Goal: Task Accomplishment & Management: Complete application form

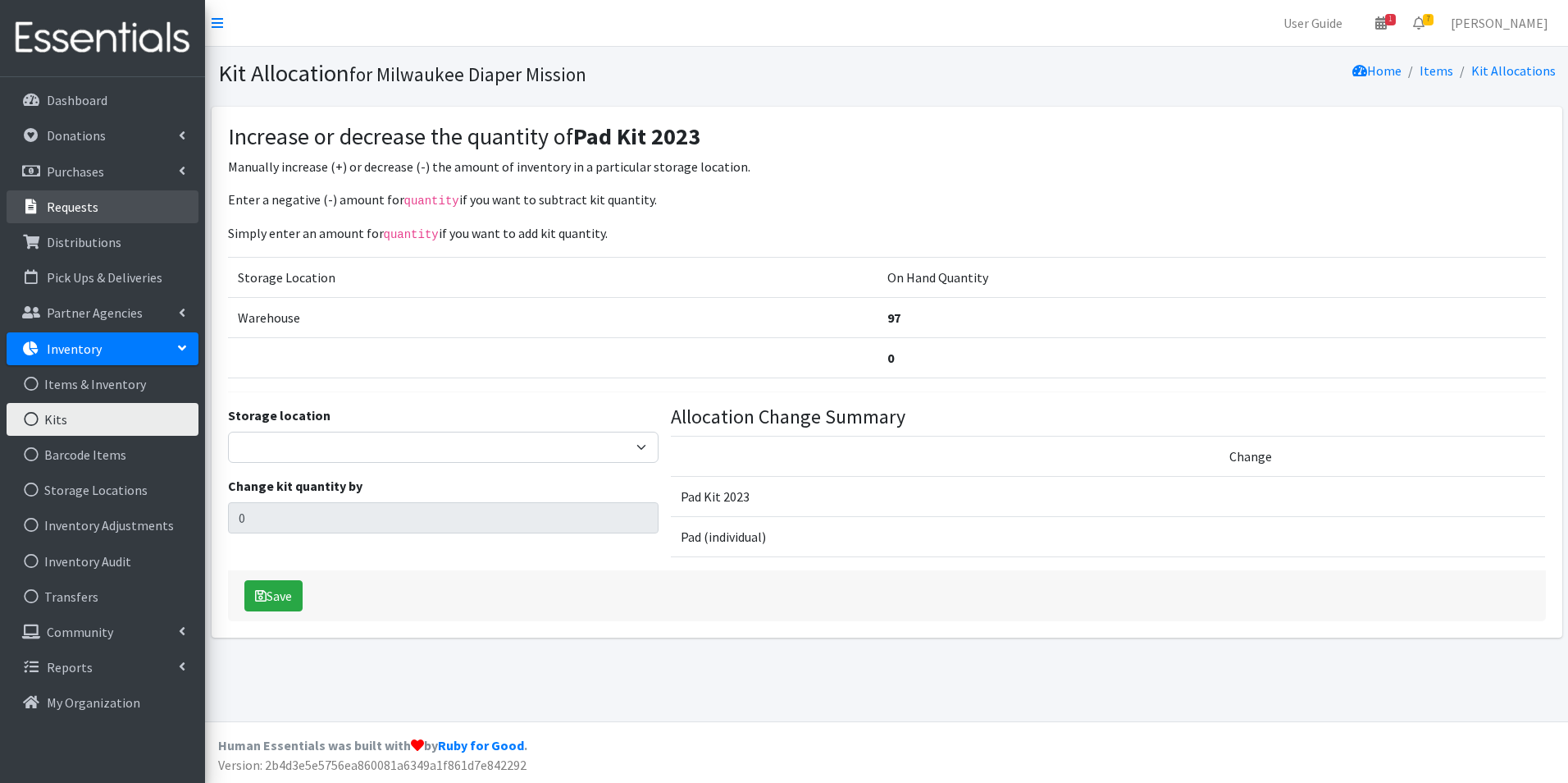
click at [54, 210] on p "Requests" at bounding box center [73, 206] width 52 height 16
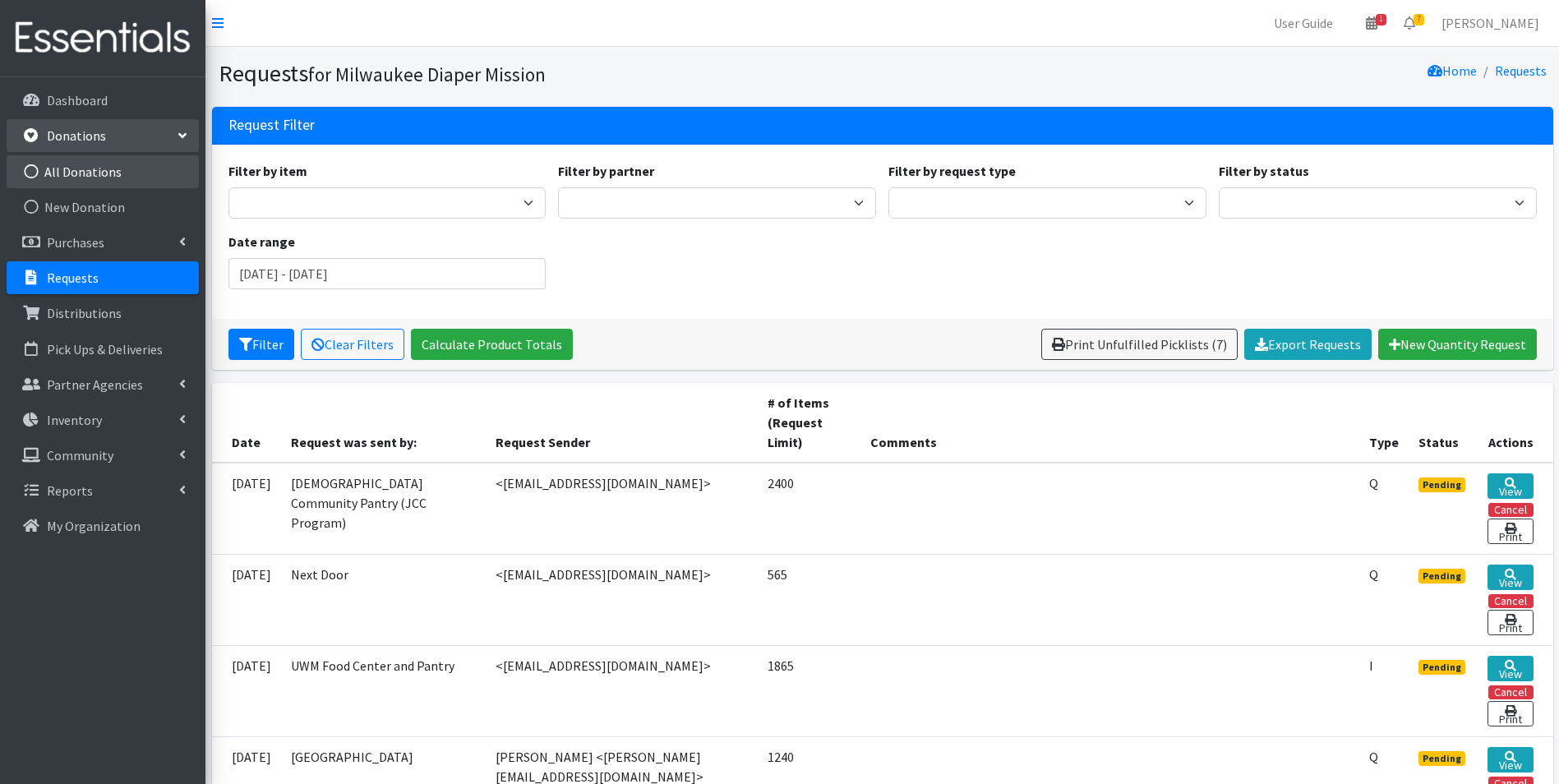
click at [77, 182] on link "All Donations" at bounding box center [103, 172] width 193 height 33
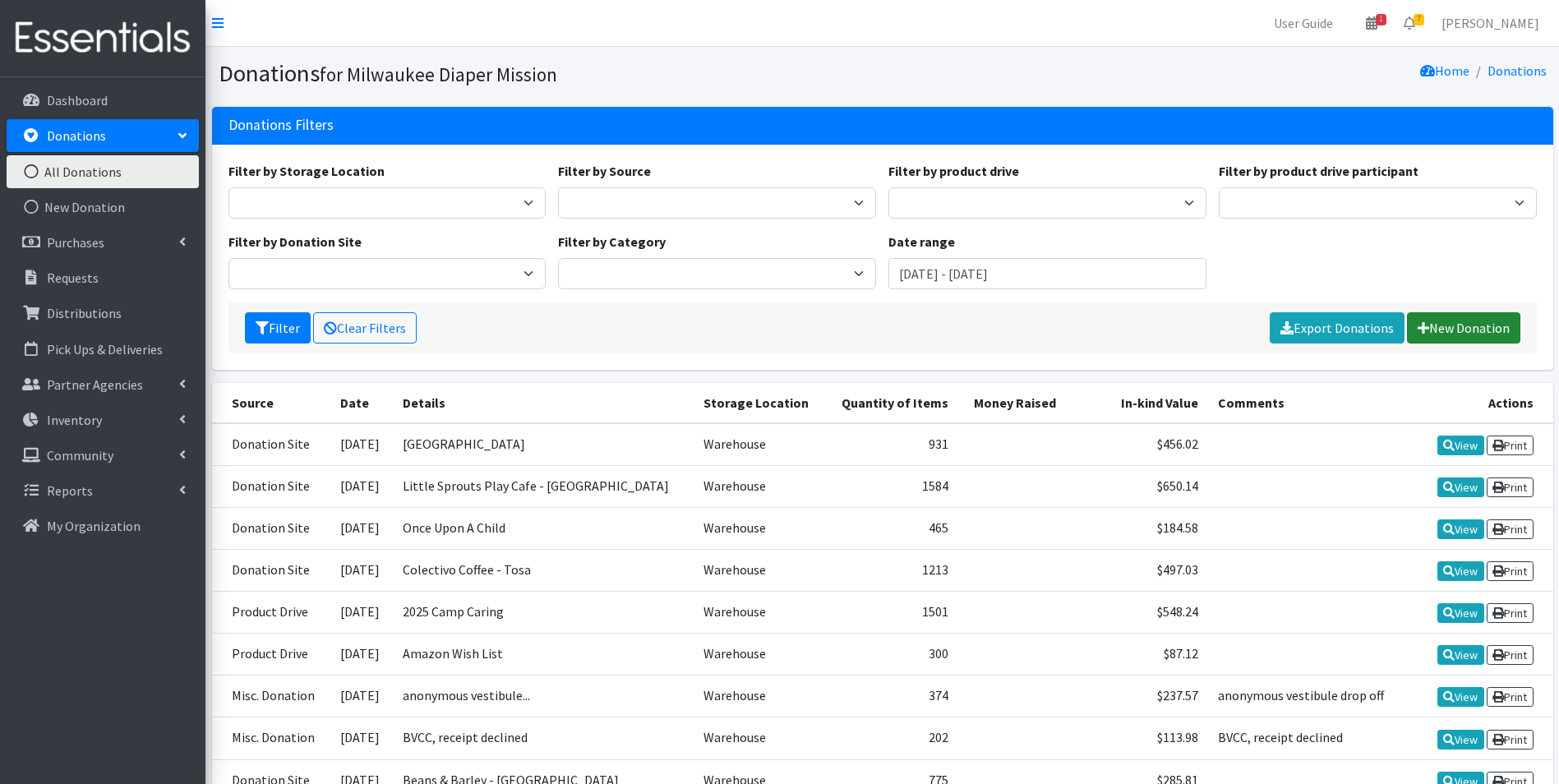
click at [1514, 330] on link "New Donation" at bounding box center [1464, 328] width 114 height 31
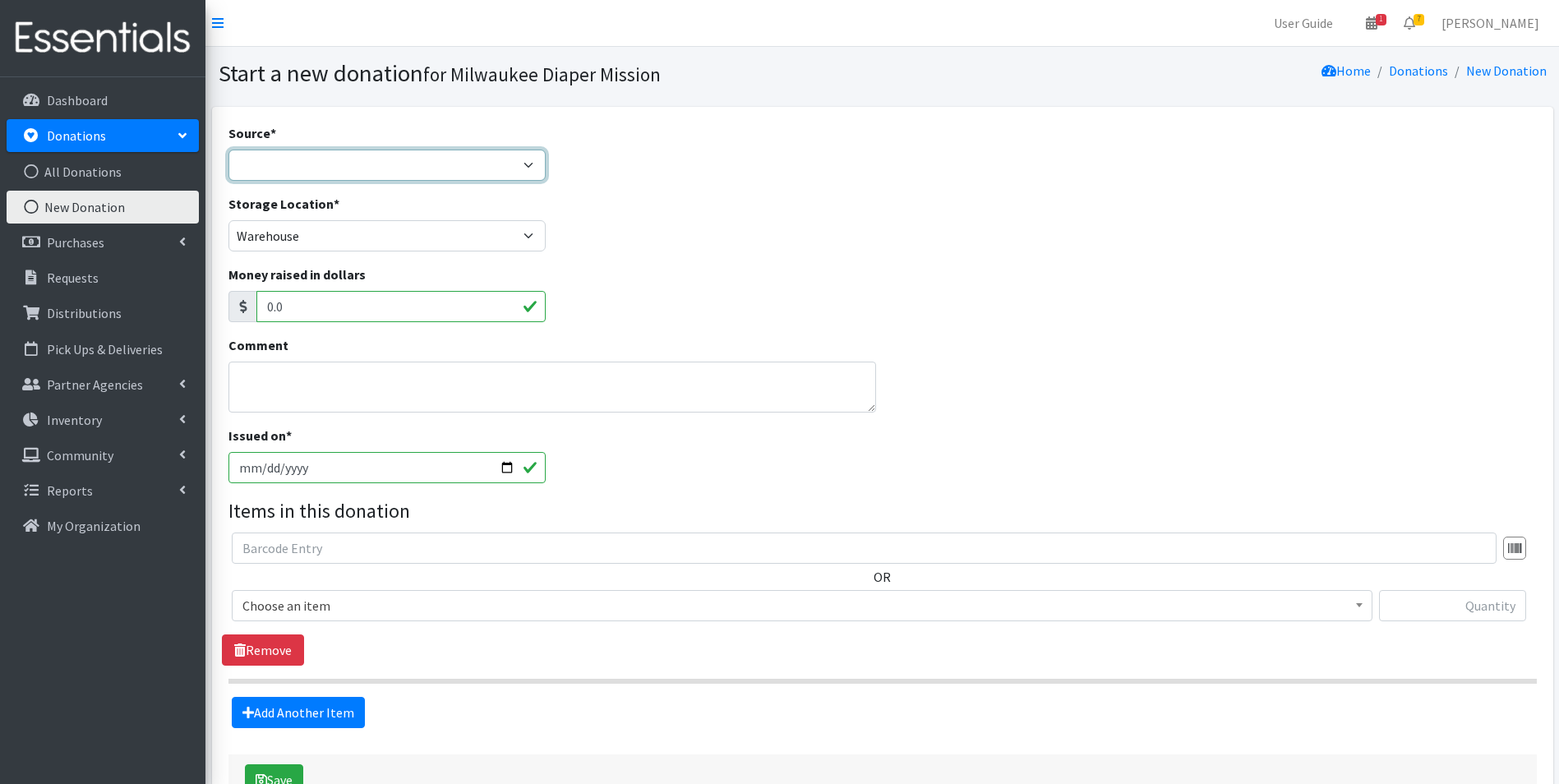
click at [321, 162] on select "Product Drive Manufacturer Donation Site Misc. Donation" at bounding box center [387, 165] width 318 height 31
select select "Manufacturer"
click at [228, 149] on select "Product Drive Manufacturer Donation Site Misc. Donation" at bounding box center [387, 165] width 318 height 31
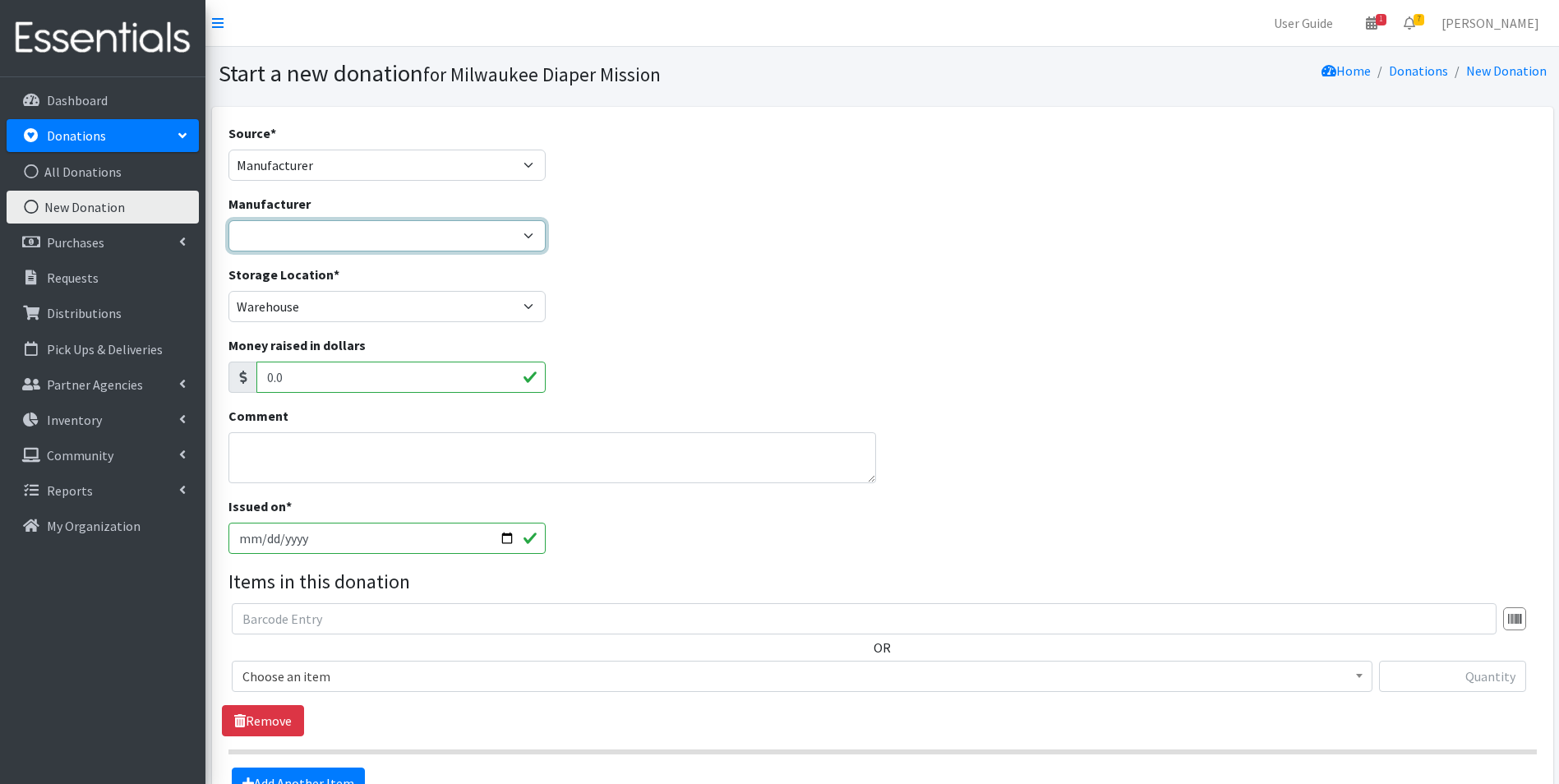
click at [314, 247] on select "Baby2Baby Believe Esembly Honest Co. Huggies Jake's Diapers Party in my Pants R…" at bounding box center [387, 236] width 318 height 31
select select "60"
click at [228, 220] on select "Baby2Baby Believe Esembly Honest Co. Huggies Jake's Diapers Party in my Pants R…" at bounding box center [387, 236] width 318 height 31
click at [259, 542] on input "[DATE]" at bounding box center [387, 538] width 318 height 31
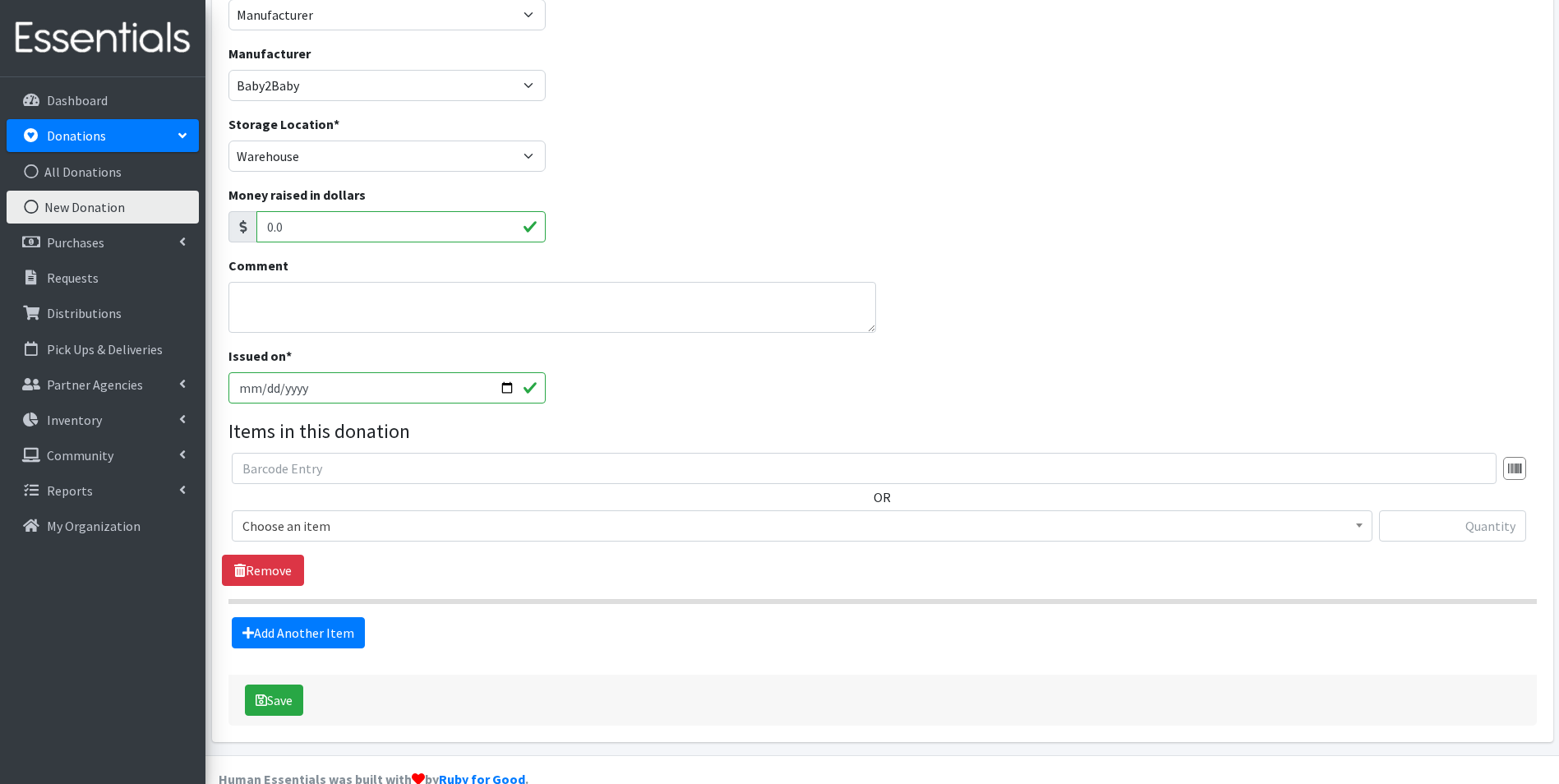
scroll to position [183, 0]
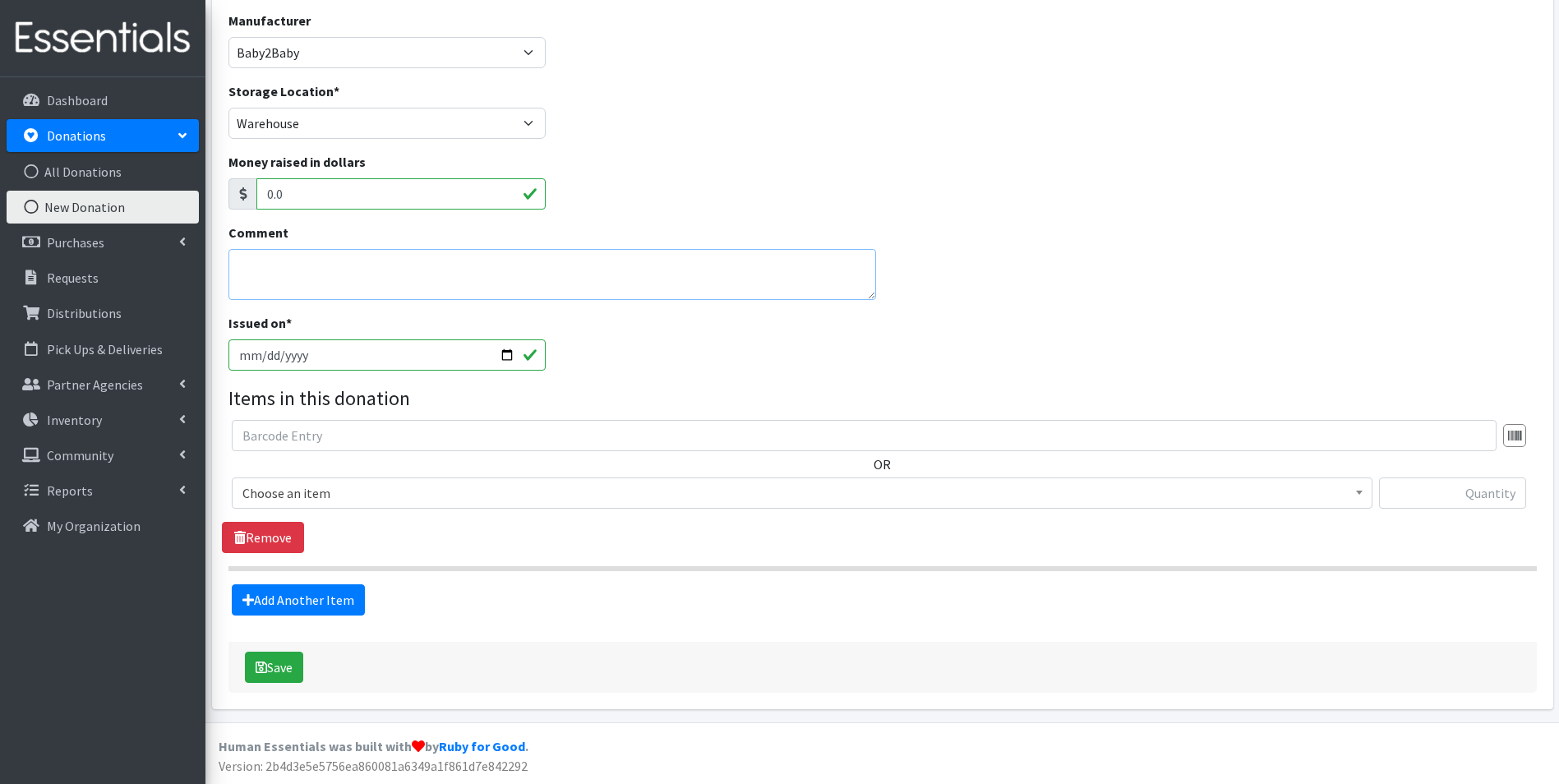
click at [266, 271] on textarea "Comment" at bounding box center [552, 274] width 648 height 51
type textarea "b2b Q3 donation"
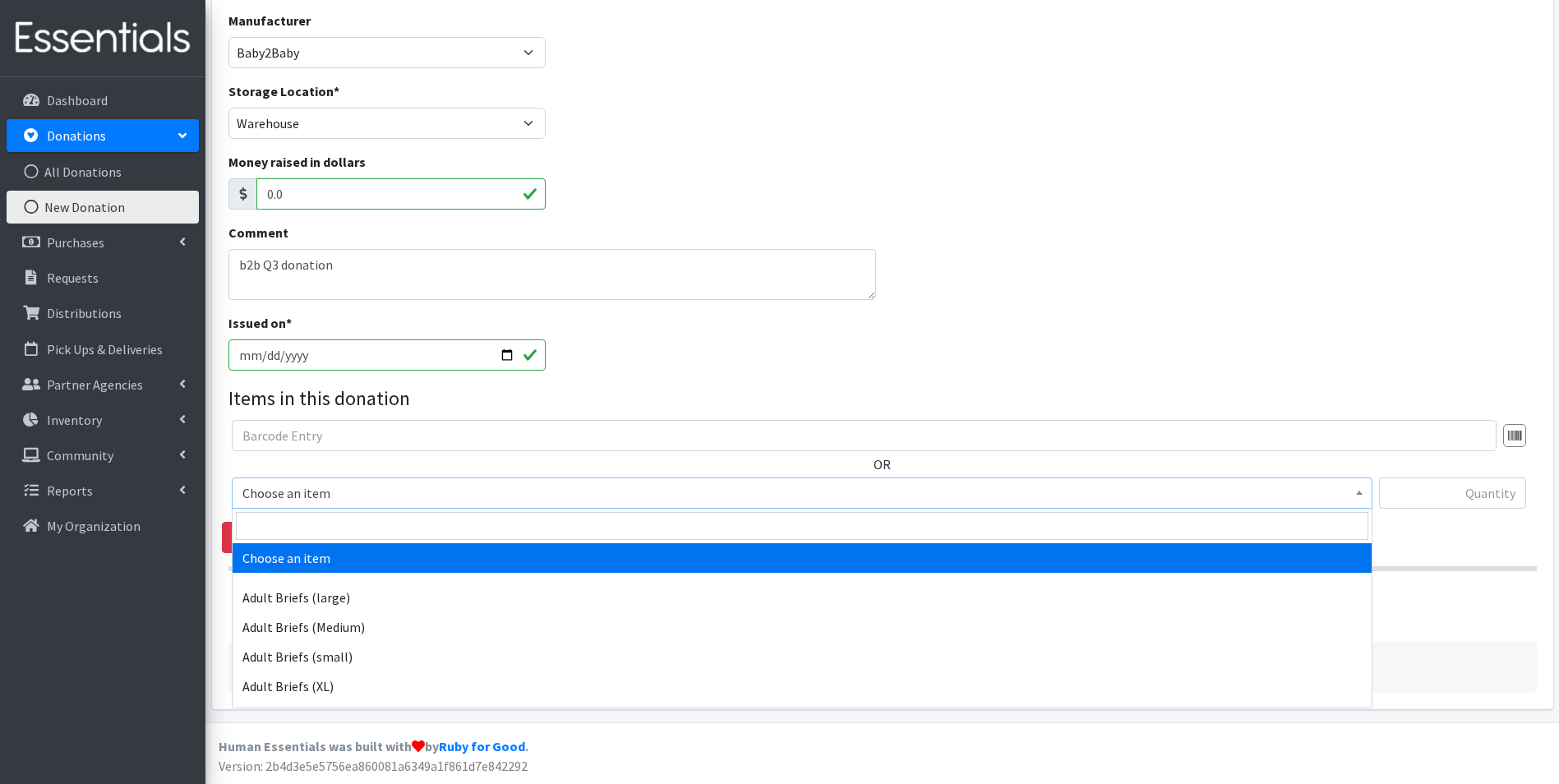
click at [287, 487] on span "Choose an item" at bounding box center [802, 493] width 1119 height 23
click at [286, 522] on input "search" at bounding box center [802, 526] width 1132 height 28
type input "size 2"
select select "4635"
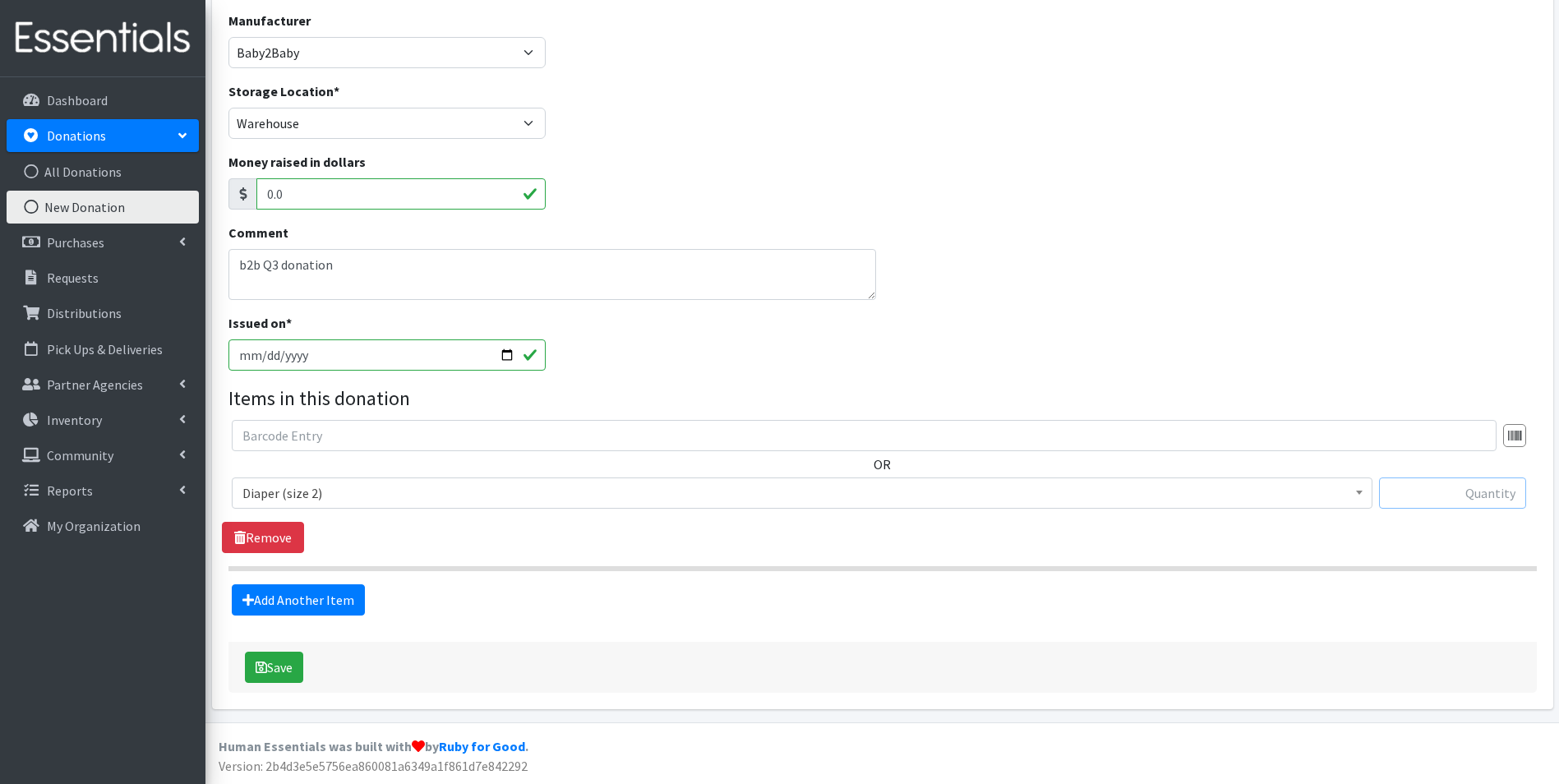
click at [1421, 493] on input "text" at bounding box center [1452, 493] width 147 height 31
type input "8800"
click at [343, 611] on link "Add Another Item" at bounding box center [298, 599] width 133 height 31
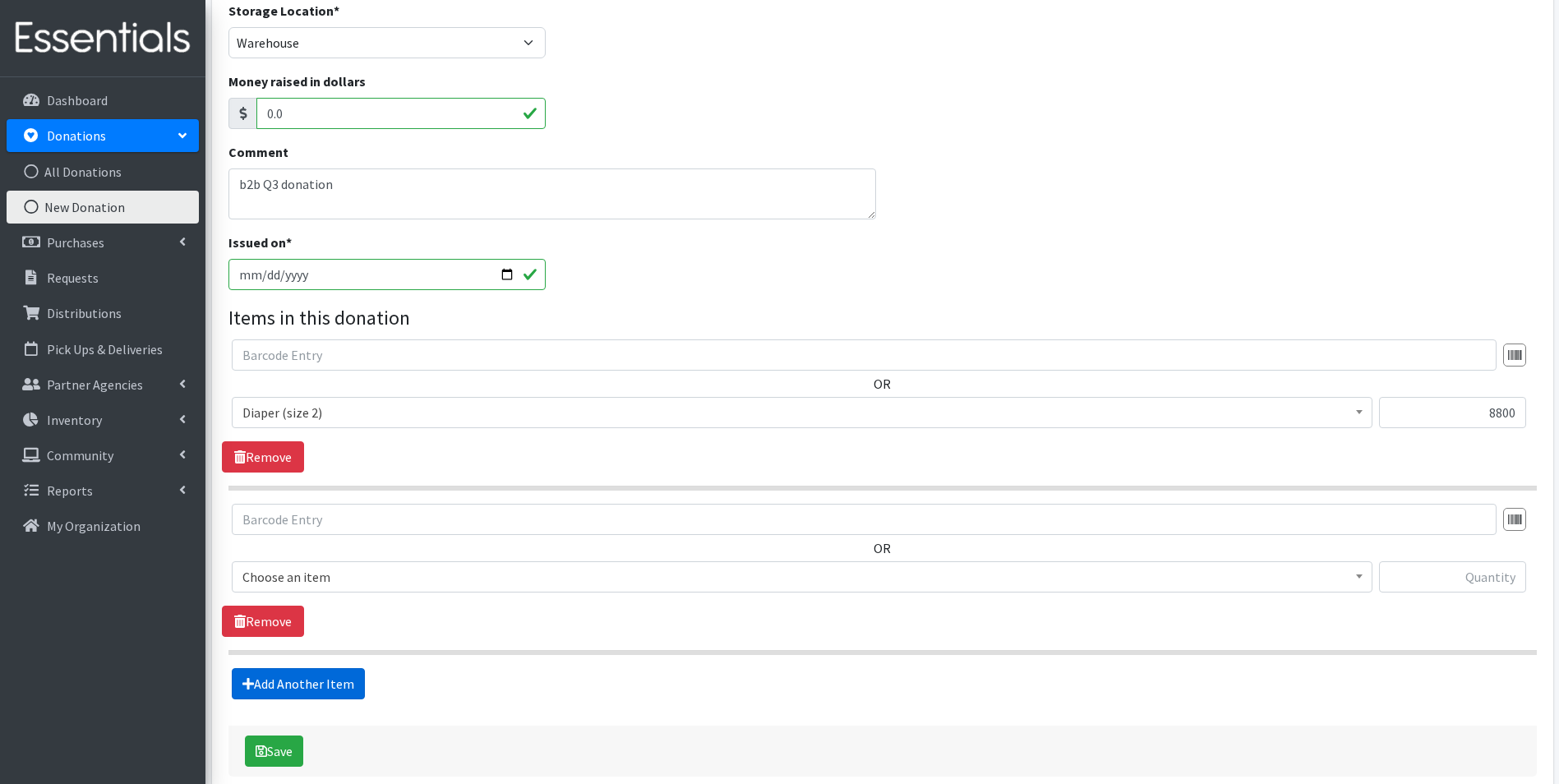
scroll to position [348, 0]
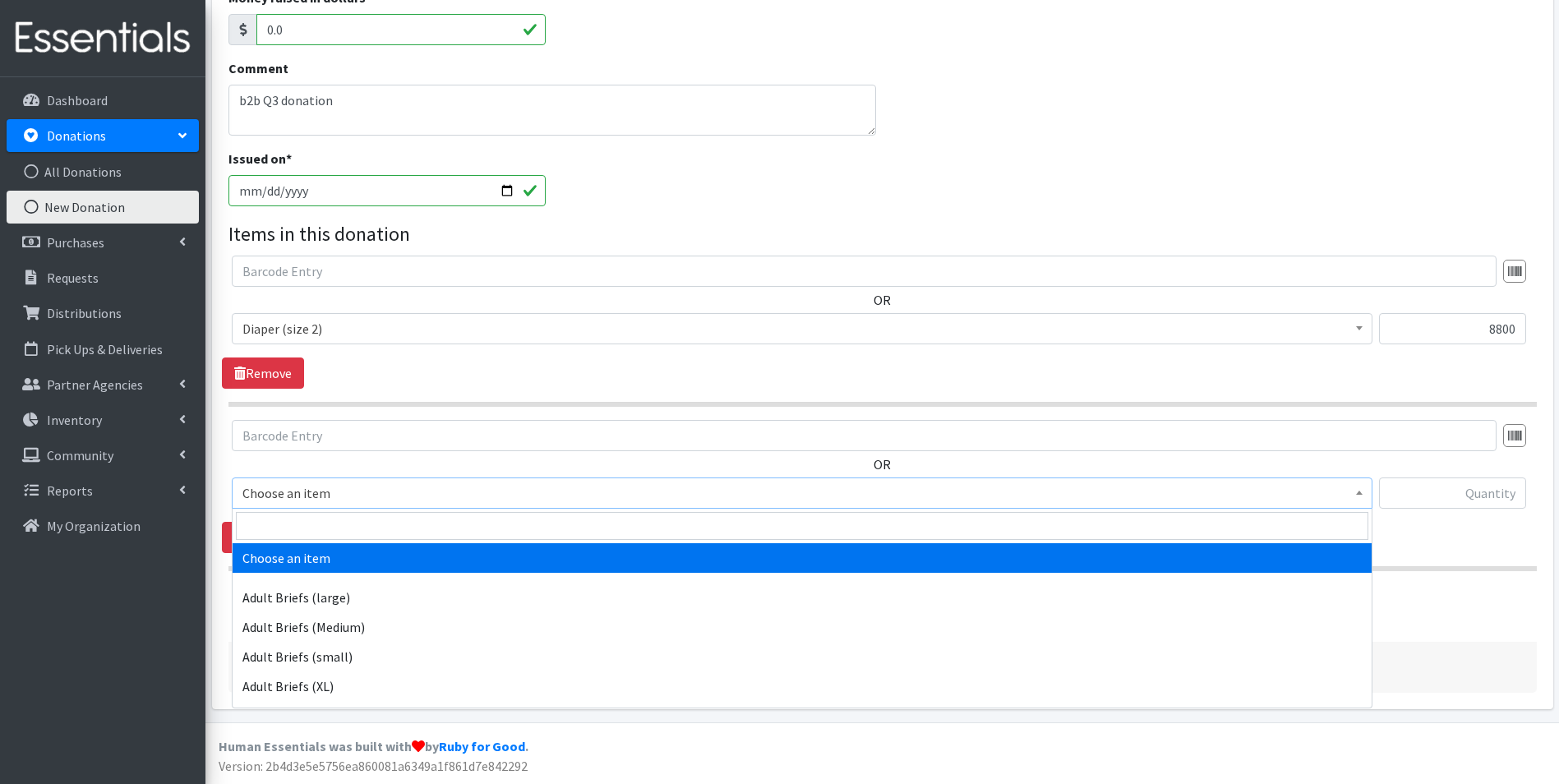
click at [355, 498] on span "Choose an item" at bounding box center [802, 493] width 1119 height 23
click at [351, 525] on input "search" at bounding box center [802, 526] width 1132 height 28
type input "size 5"
select select "4646"
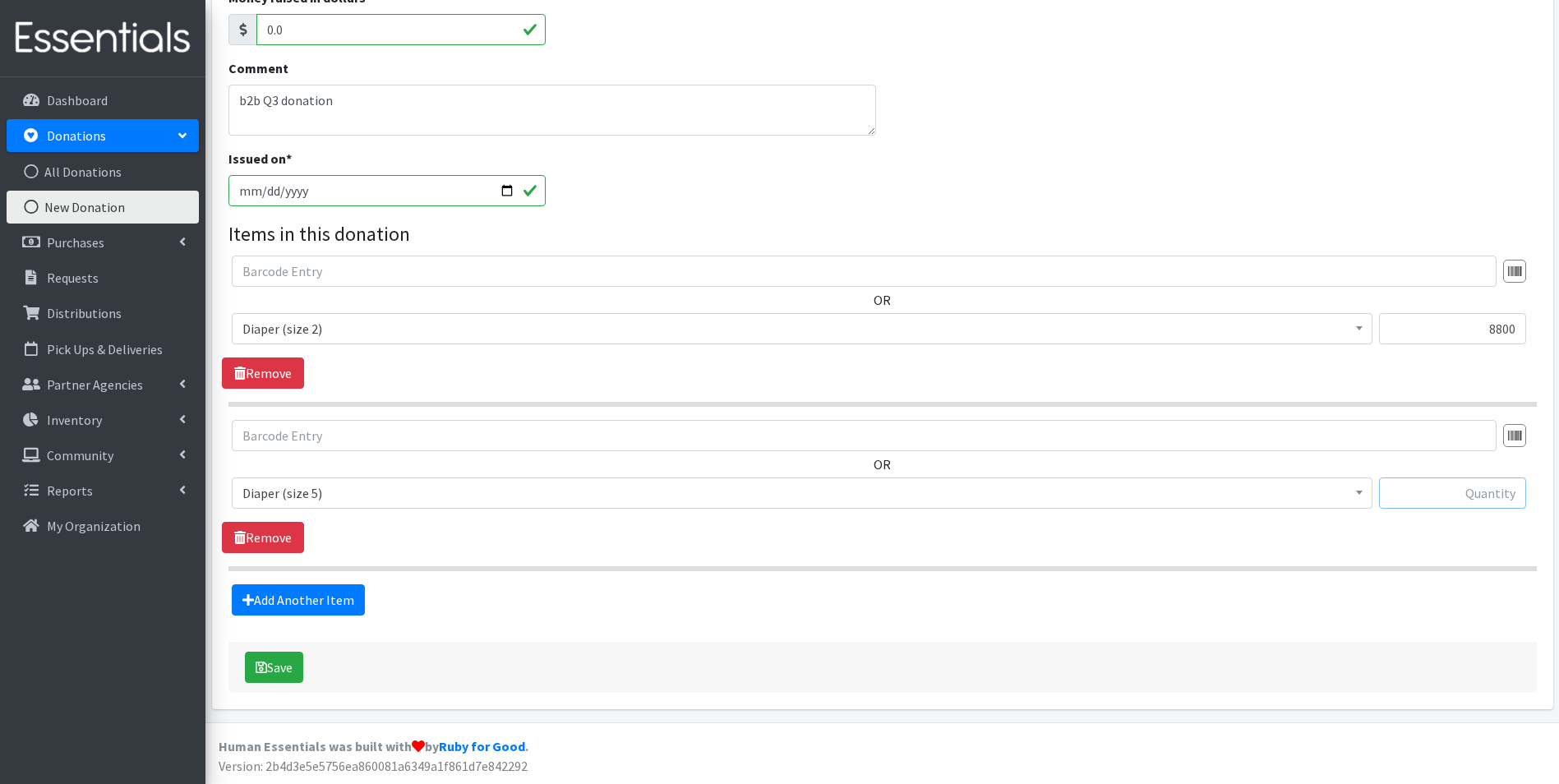
click at [1459, 492] on input "text" at bounding box center [1452, 493] width 147 height 31
type input "38800"
click at [328, 598] on link "Add Another Item" at bounding box center [298, 599] width 133 height 31
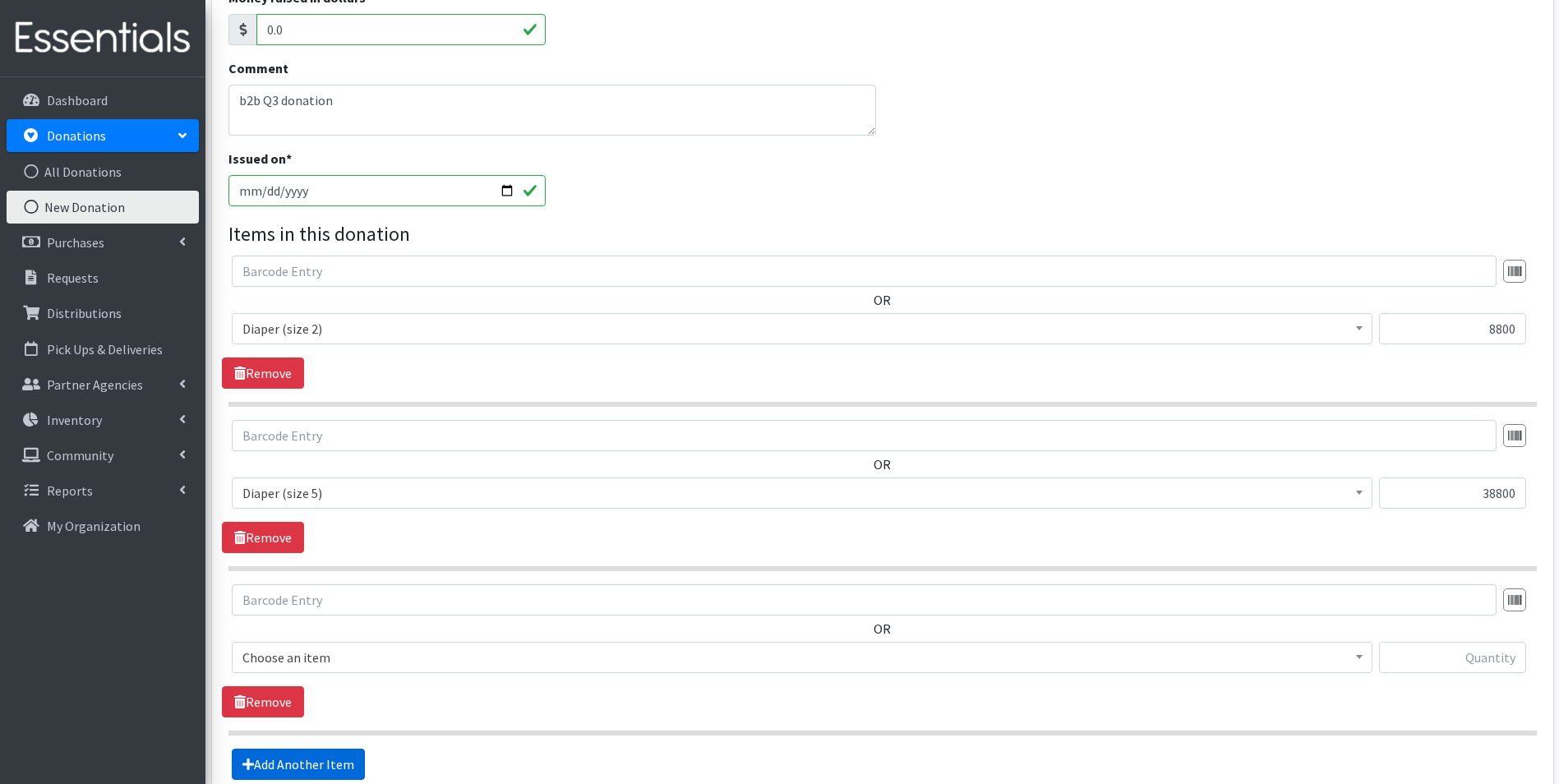
scroll to position [512, 0]
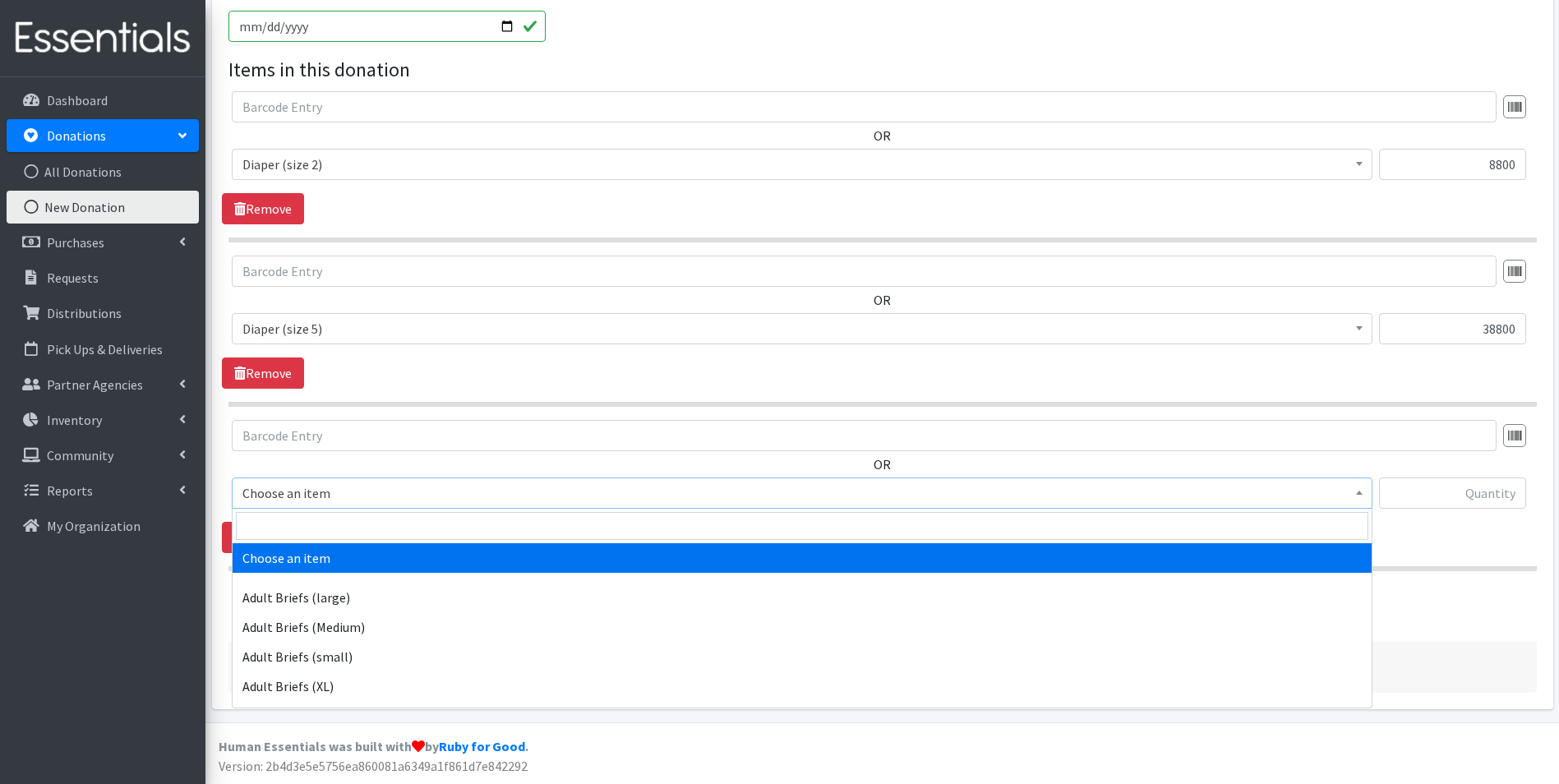
click at [324, 490] on span "Choose an item" at bounding box center [802, 493] width 1119 height 23
click at [332, 531] on input "search" at bounding box center [802, 526] width 1132 height 28
type input "size 6"
select select "4649"
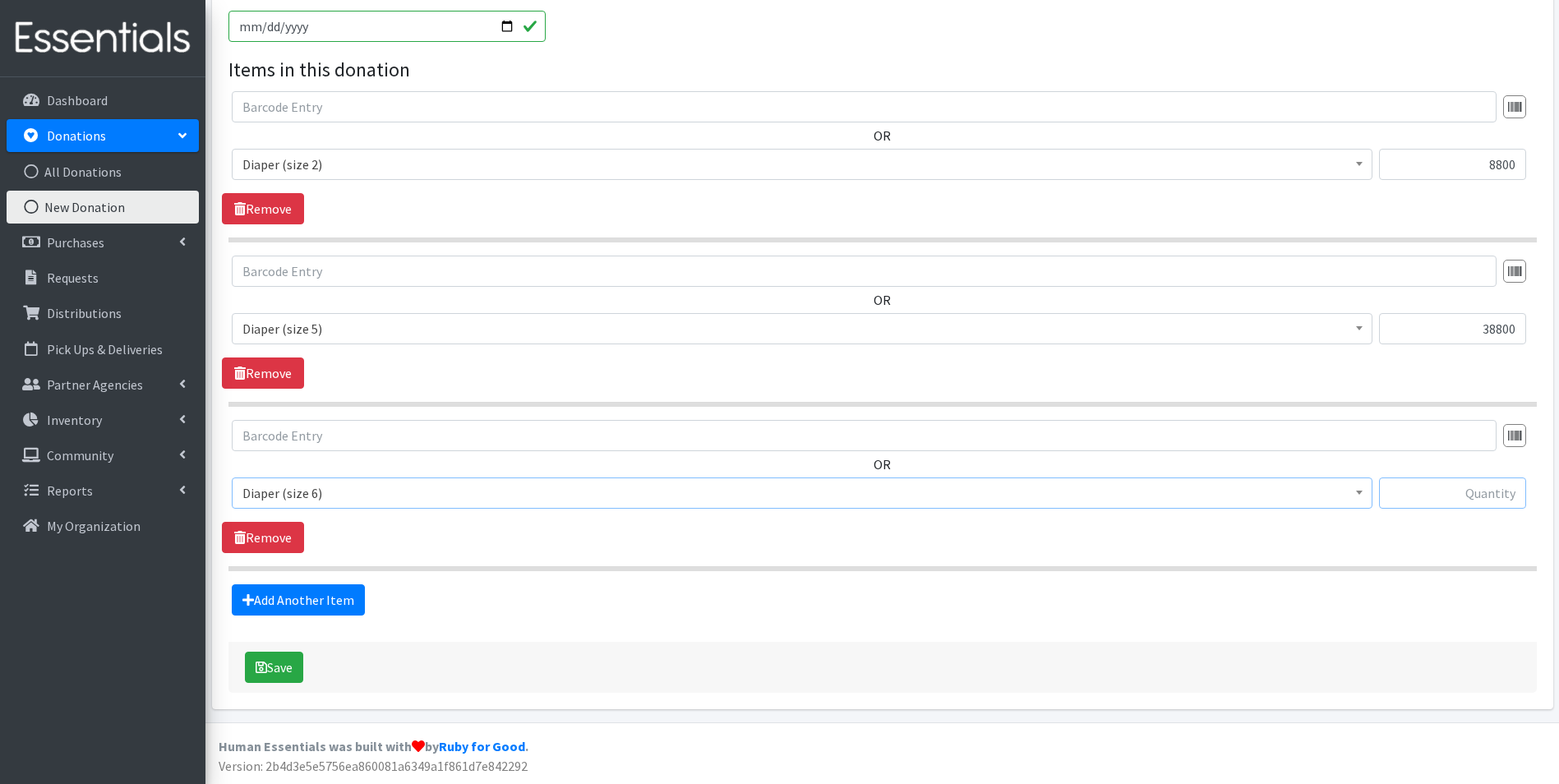
click at [1509, 491] on input "text" at bounding box center [1452, 493] width 147 height 31
type input "36000"
click at [325, 600] on link "Add Another Item" at bounding box center [298, 599] width 133 height 31
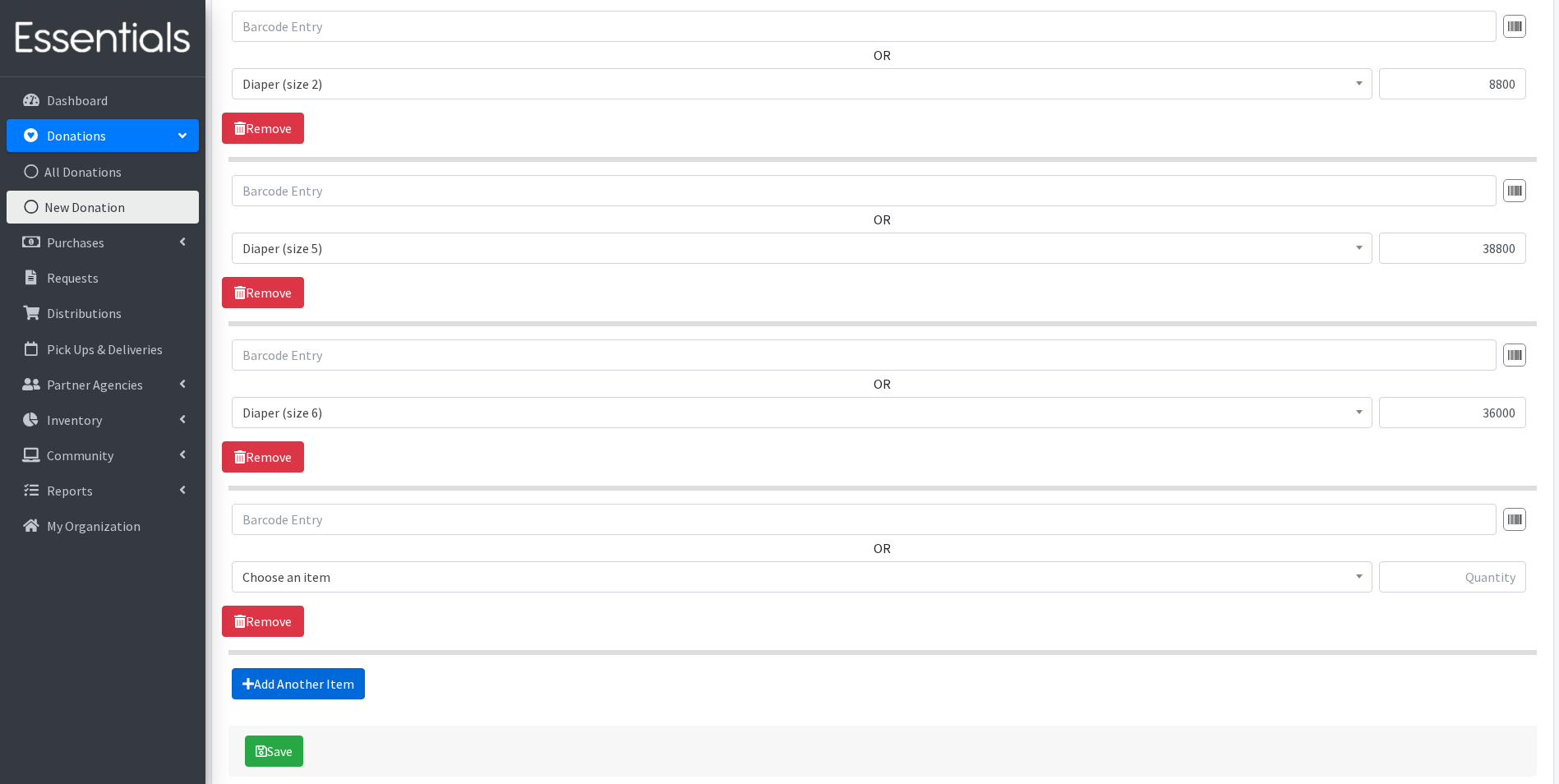
scroll to position [676, 0]
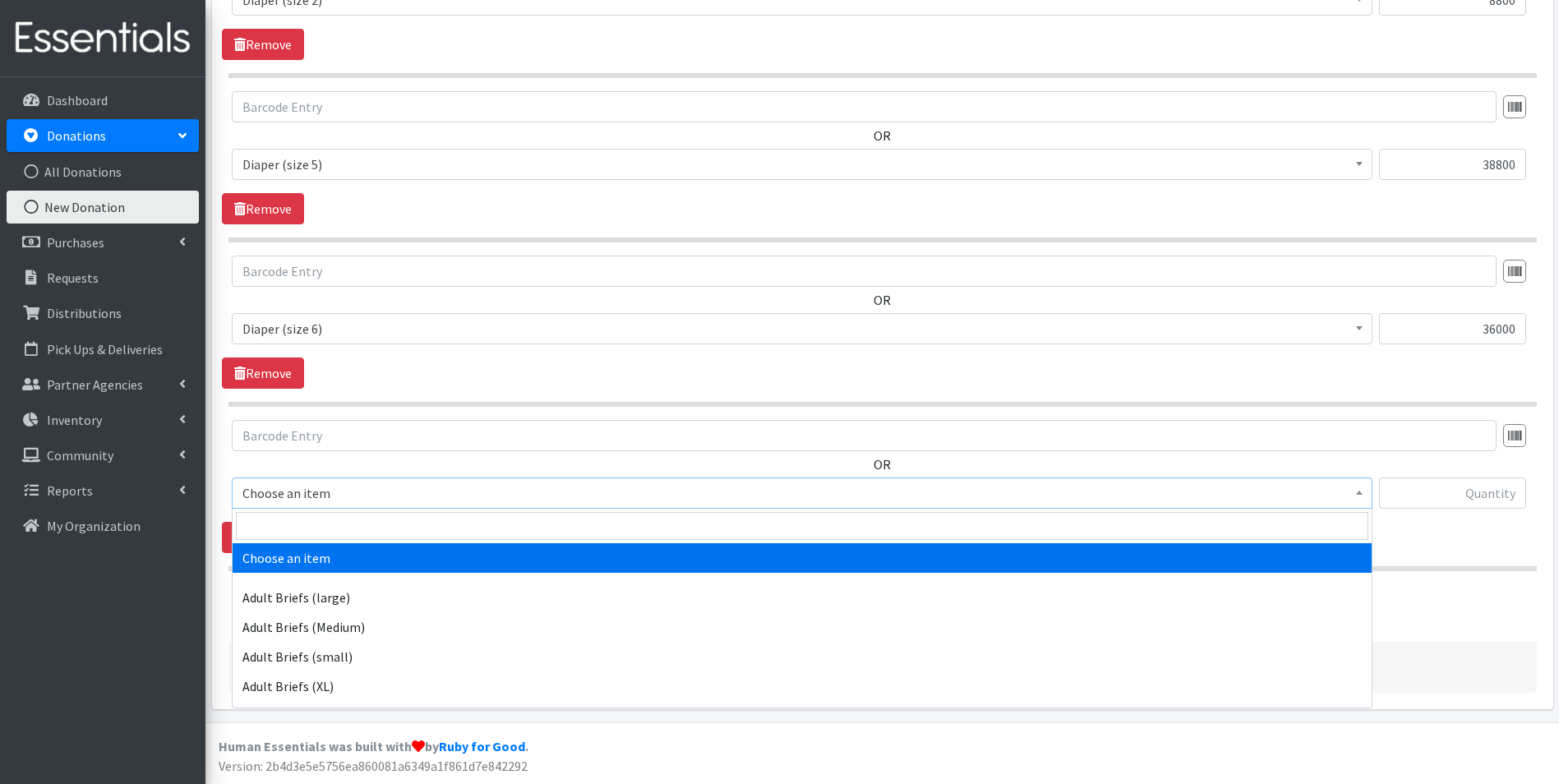
click at [369, 492] on span "Choose an item" at bounding box center [802, 493] width 1119 height 23
click at [369, 526] on input "search" at bounding box center [802, 526] width 1132 height 28
type input "pack"
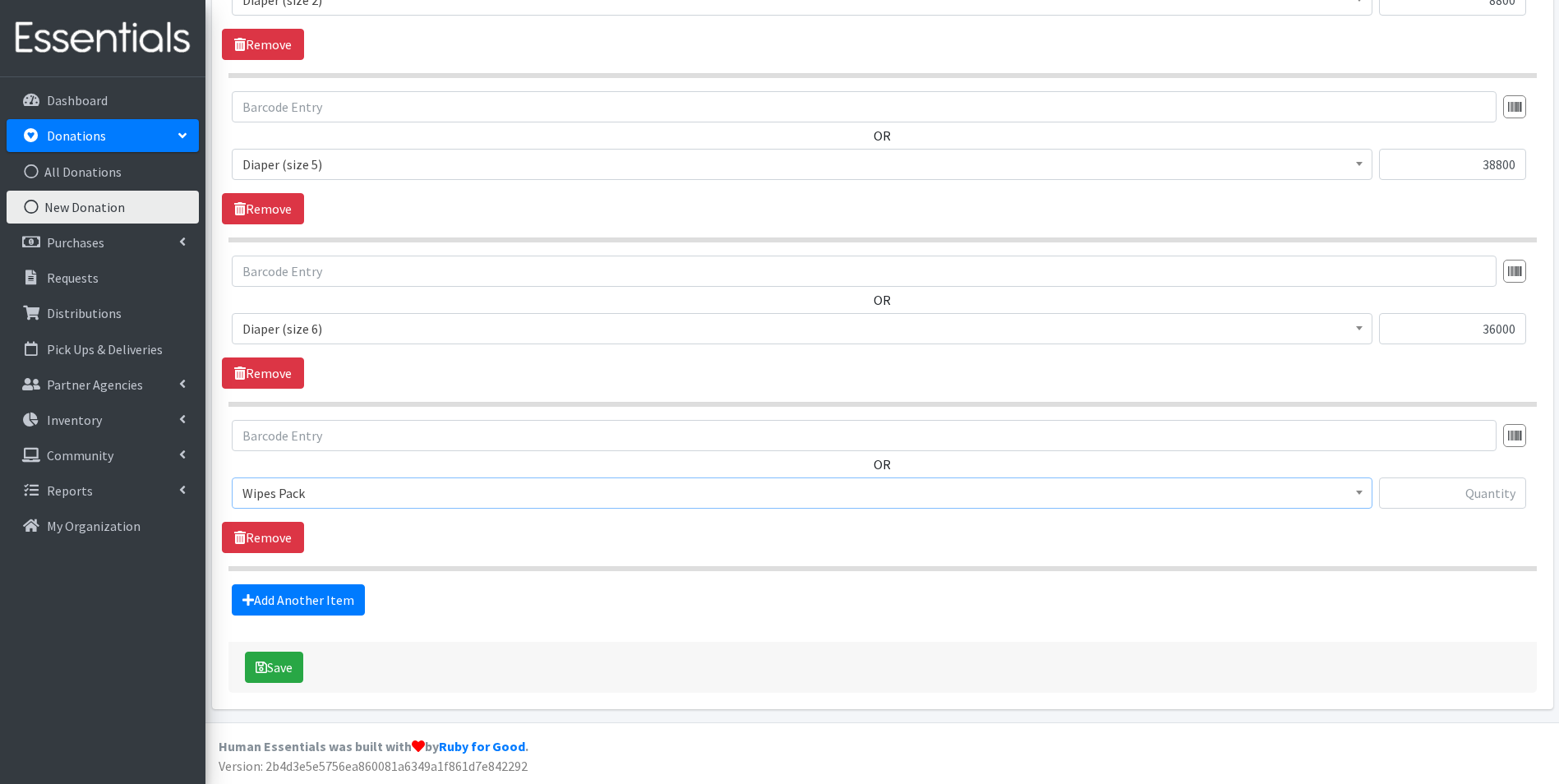
select select "4665"
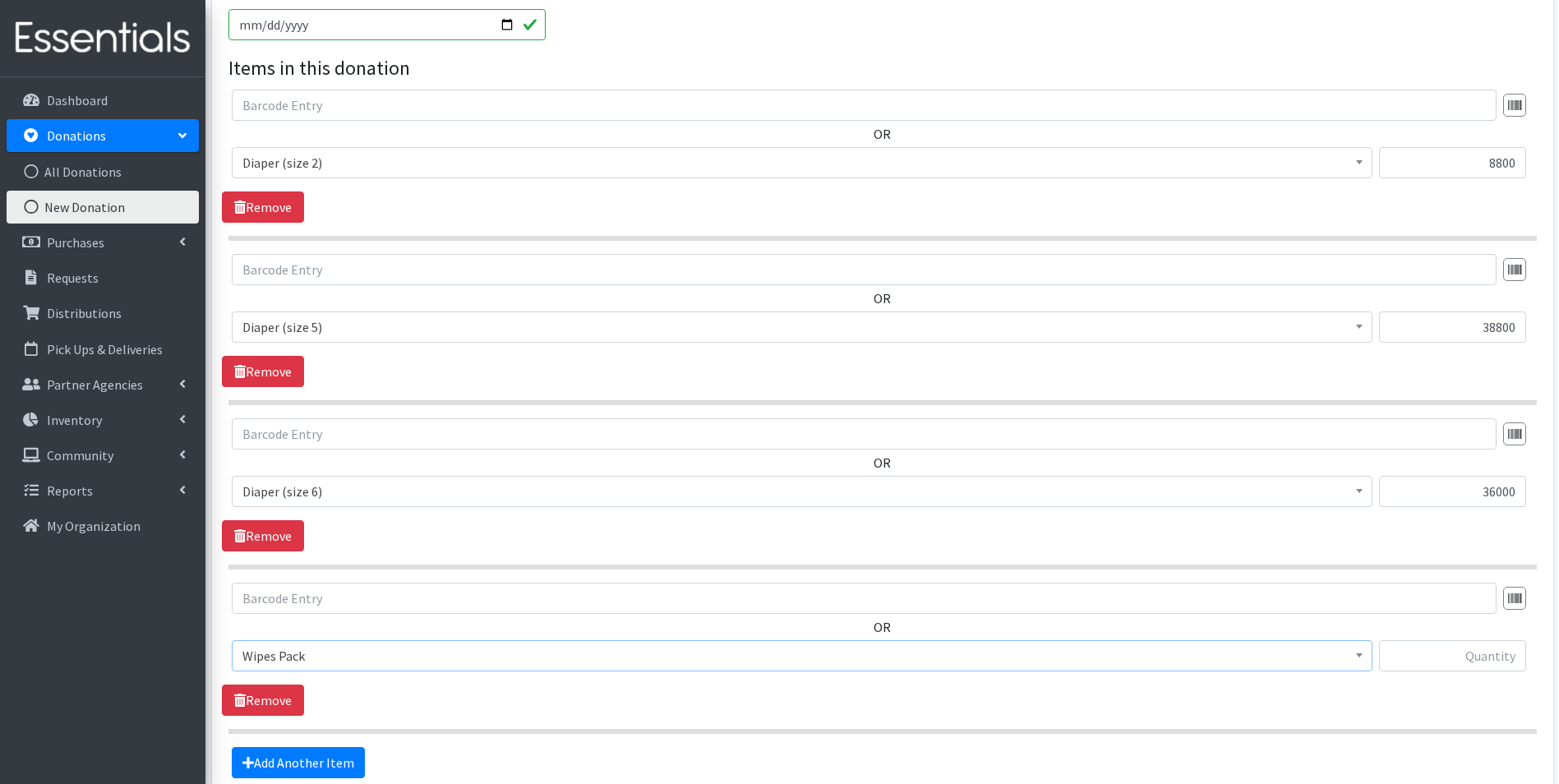
scroll to position [512, 0]
click at [1458, 650] on input "text" at bounding box center [1452, 657] width 147 height 31
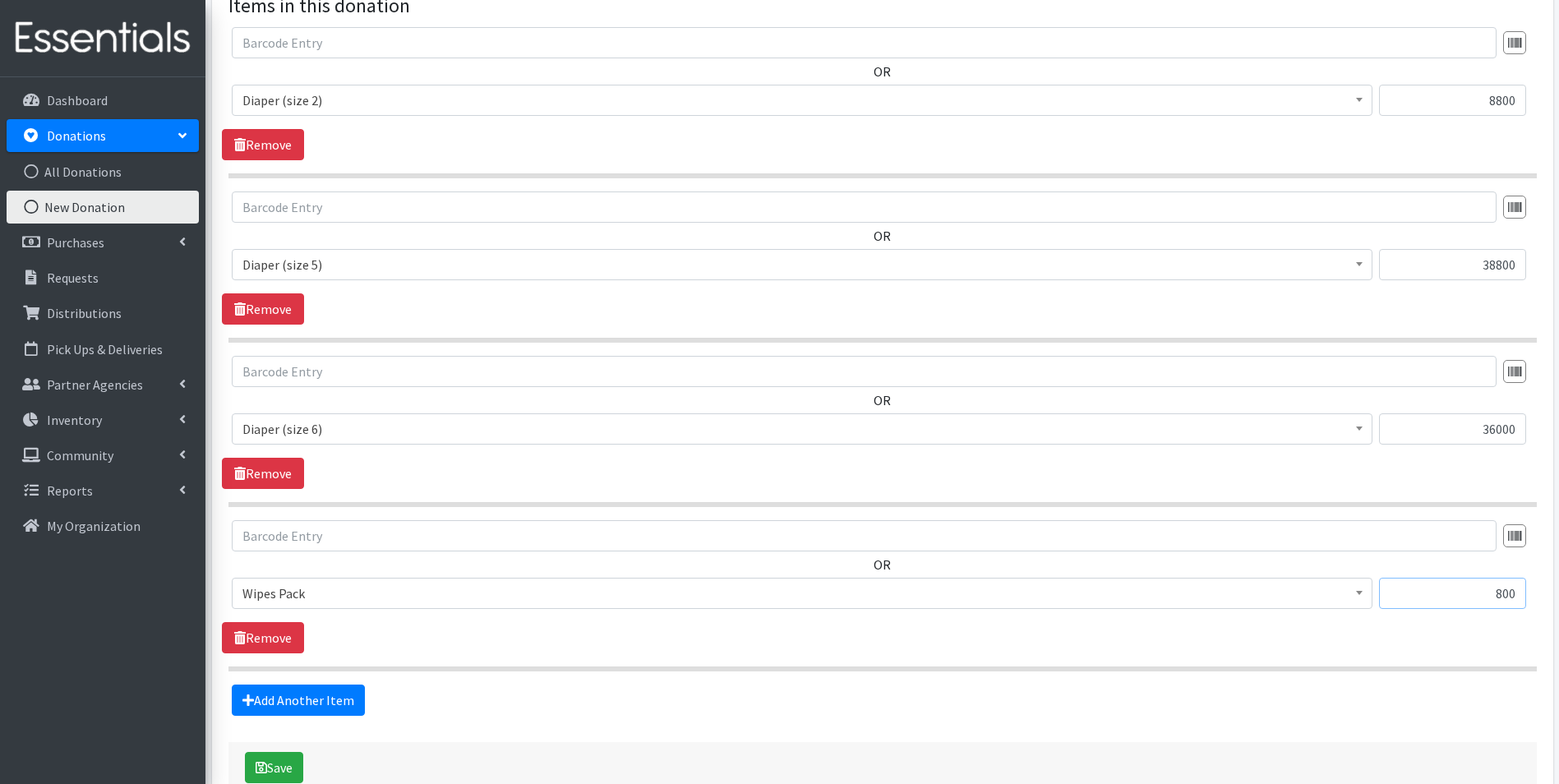
scroll to position [676, 0]
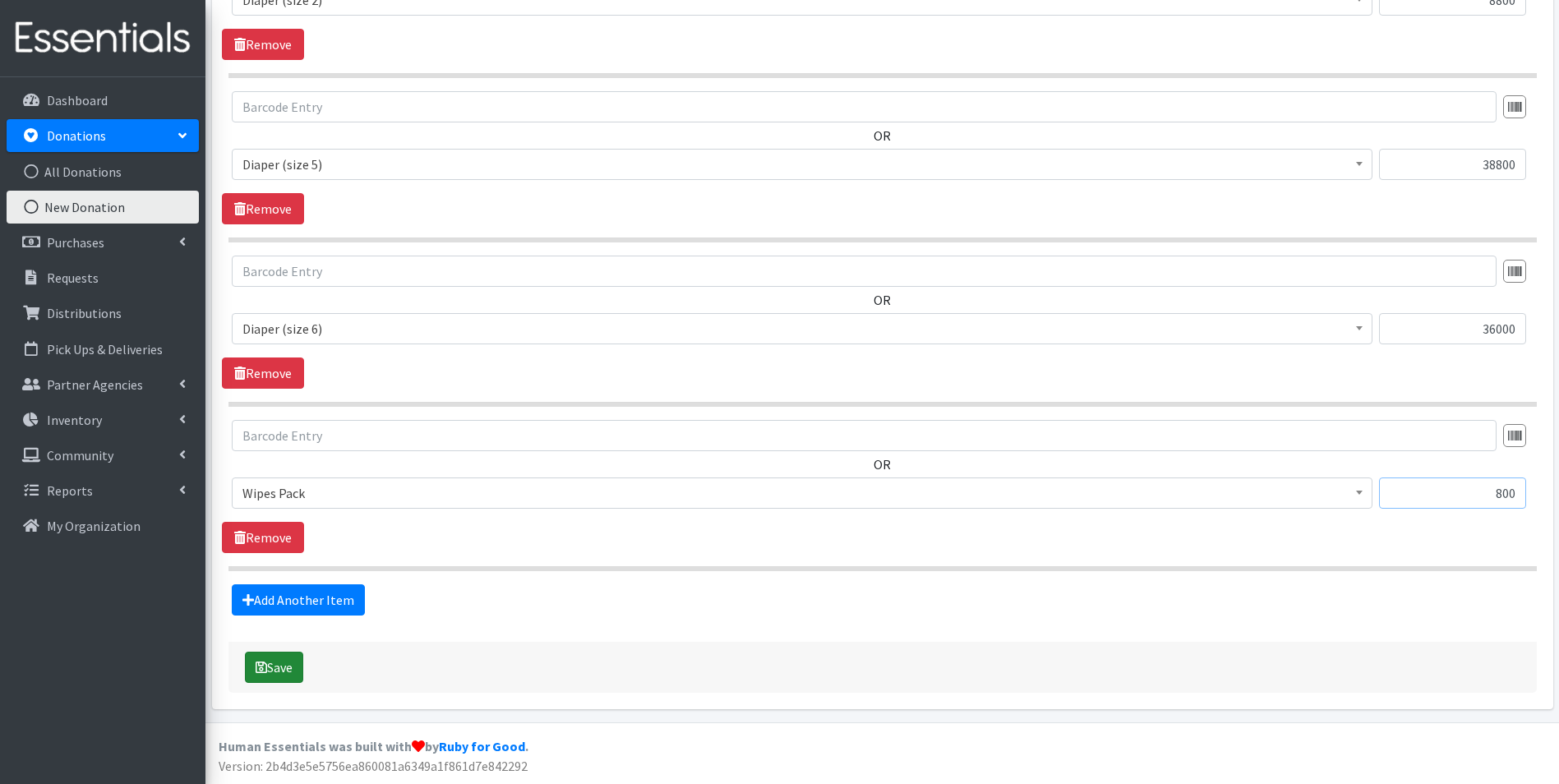
type input "800"
click at [272, 673] on button "Save" at bounding box center [273, 667] width 58 height 31
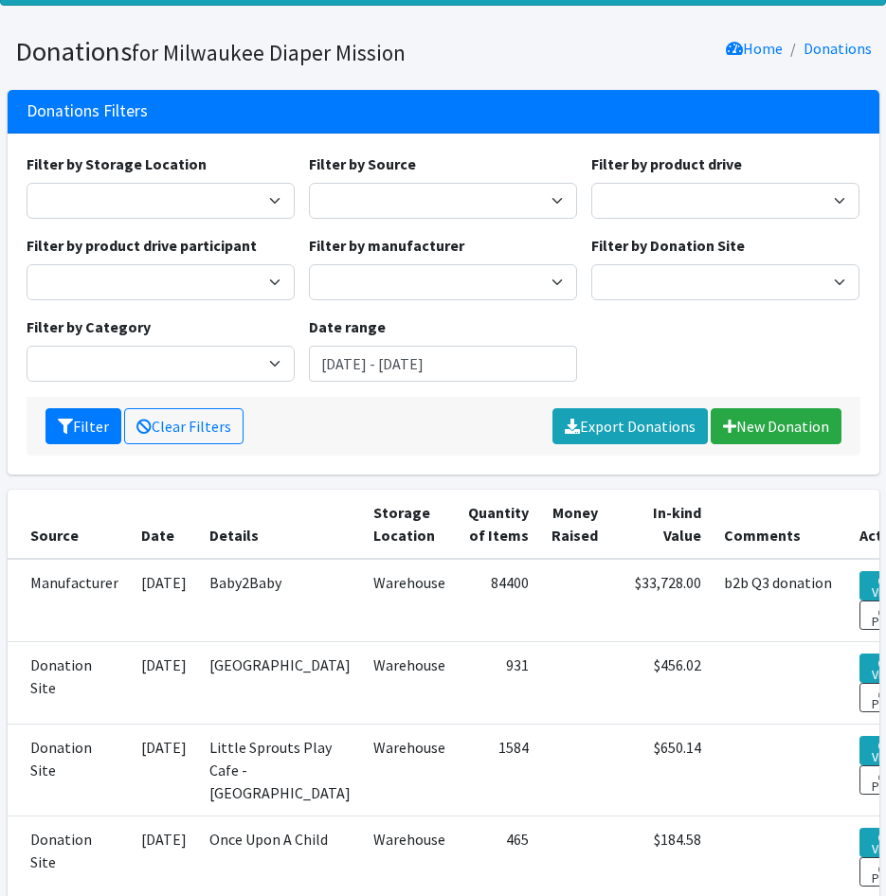
scroll to position [95, 0]
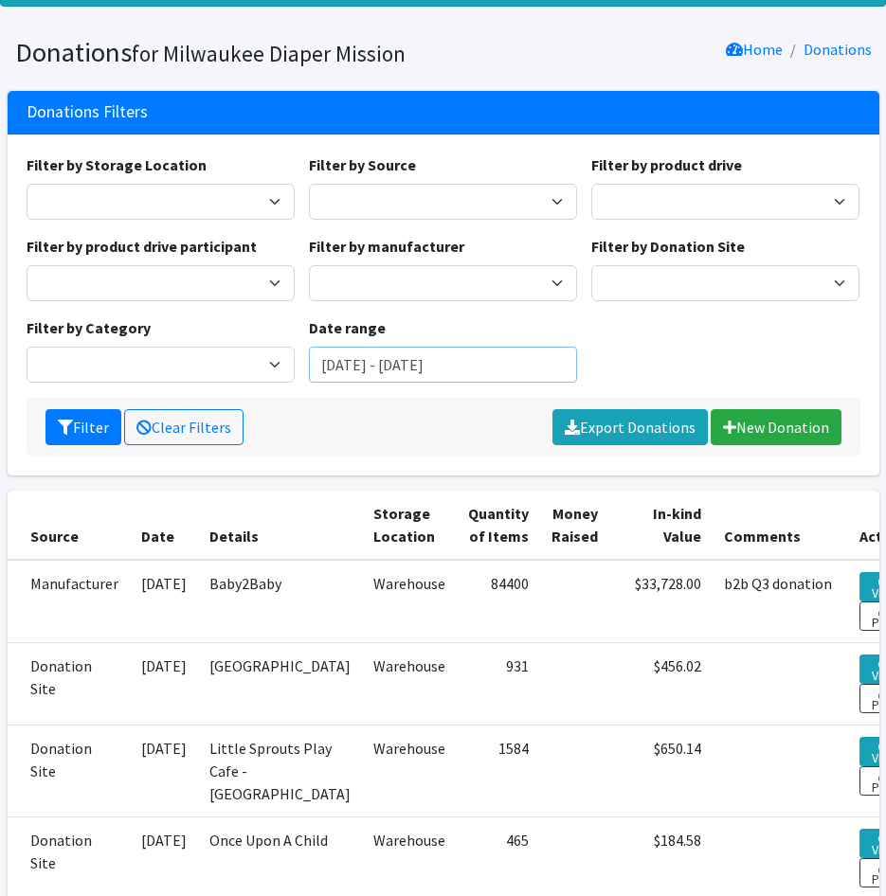
click at [366, 351] on input "July 11, 2025 - October 11, 2025" at bounding box center [443, 365] width 268 height 36
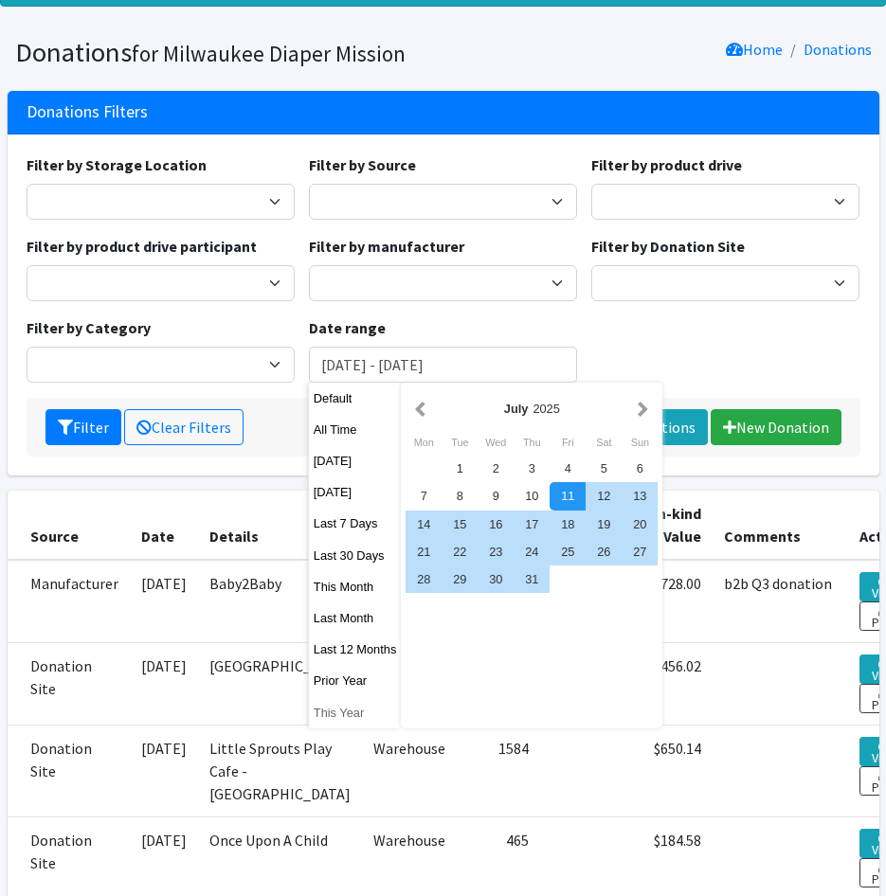
click at [347, 706] on button "This Year" at bounding box center [355, 712] width 93 height 27
type input "[DATE] - [DATE]"
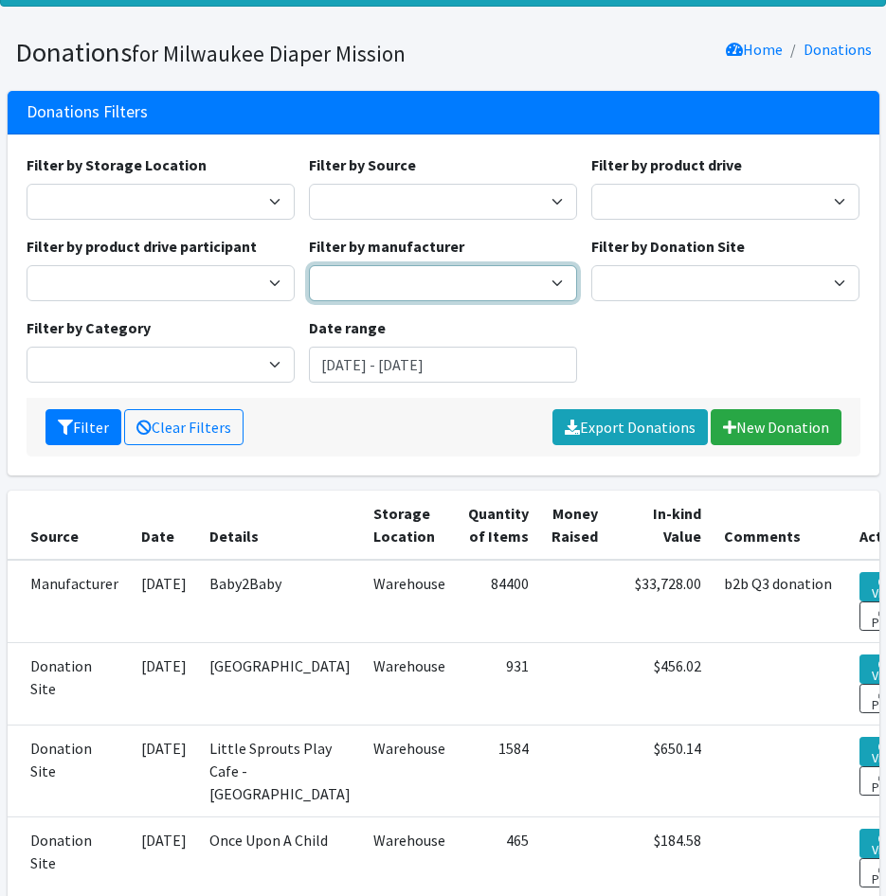
click at [405, 278] on select "Baby2Baby" at bounding box center [443, 283] width 268 height 36
select select "60"
click at [309, 265] on select "Baby2Baby" at bounding box center [443, 283] width 268 height 36
click at [74, 426] on button "Filter" at bounding box center [83, 427] width 76 height 36
